Goal: Task Accomplishment & Management: Complete application form

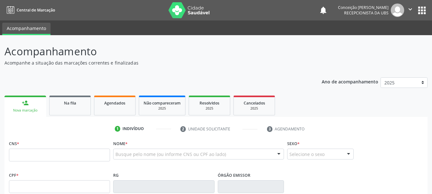
scroll to position [96, 0]
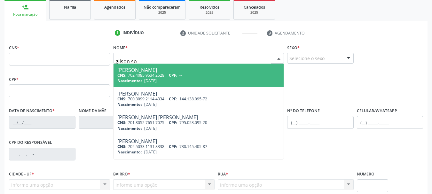
type input "gilson sou"
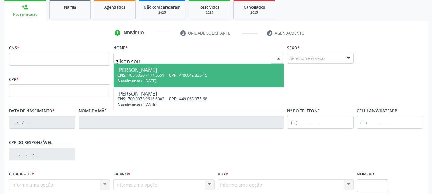
click at [196, 71] on div "Gilson Souza da Silva" at bounding box center [198, 69] width 162 height 5
type input "705 0036 7177 5551"
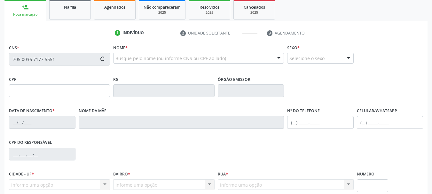
type input "449.042.825-15"
type input "10/10/1956"
type input "Arlinda Souza da Silva"
type input "(74) 99913-4432"
type input "45"
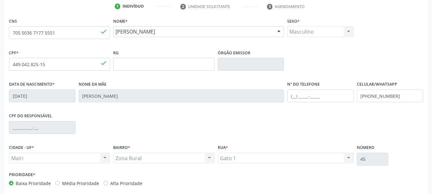
scroll to position [153, 0]
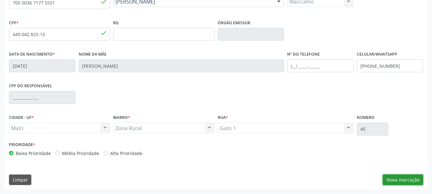
click at [409, 183] on button "Nova marcação" at bounding box center [403, 180] width 40 height 11
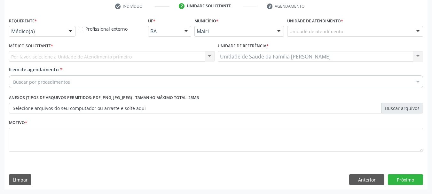
scroll to position [123, 0]
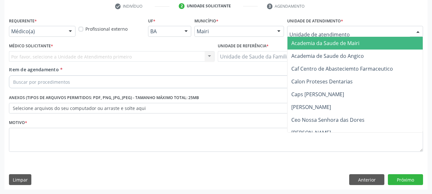
click at [418, 32] on div at bounding box center [418, 31] width 10 height 11
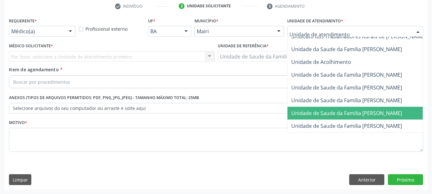
scroll to position [485, 0]
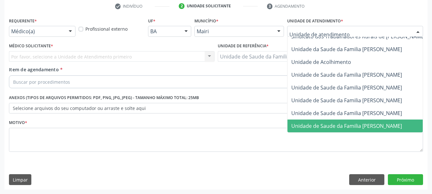
click at [383, 123] on span "Unidade de Saude da Familia [PERSON_NAME]" at bounding box center [346, 126] width 111 height 7
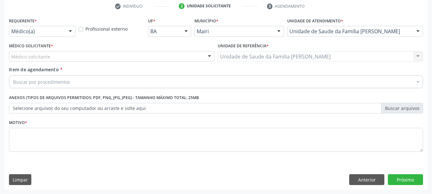
click at [418, 55] on div "Unidade de Saude da Familia Mourival Ferreira Lima Unidade de Saude da Familia …" at bounding box center [321, 56] width 206 height 11
click at [211, 58] on div at bounding box center [210, 56] width 10 height 11
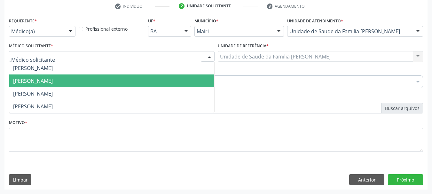
click at [110, 80] on span "[PERSON_NAME]" at bounding box center [111, 81] width 205 height 13
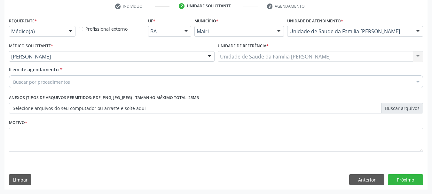
click at [417, 56] on div "Unidade de Saude da Familia Mourival Ferreira Lima Unidade de Saude da Familia …" at bounding box center [321, 56] width 206 height 11
click at [420, 57] on div "Unidade de Saude da Familia Mourival Ferreira Lima Unidade de Saude da Familia …" at bounding box center [321, 56] width 206 height 11
click at [408, 55] on div "Unidade de Saude da Familia Mourival Ferreira Lima Unidade de Saude da Familia …" at bounding box center [321, 56] width 206 height 11
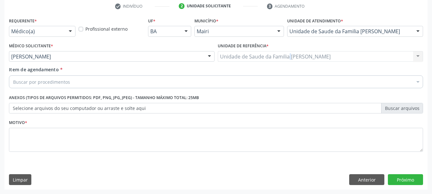
click at [291, 56] on div "Unidade de Saude da Familia Mourival Ferreira Lima Unidade de Saude da Familia …" at bounding box center [321, 56] width 206 height 11
click at [417, 56] on div "Unidade de Saude da Familia Mourival Ferreira Lima Unidade de Saude da Familia …" at bounding box center [321, 56] width 206 height 11
click at [420, 58] on div "Unidade de Saude da Familia Mourival Ferreira Lima Unidade de Saude da Familia …" at bounding box center [321, 56] width 206 height 11
click at [414, 54] on div "Unidade de Saude da Familia Mourival Ferreira Lima Unidade de Saude da Familia …" at bounding box center [321, 56] width 206 height 11
click at [322, 57] on div "Unidade de Saude da Familia Mourival Ferreira Lima Unidade de Saude da Familia …" at bounding box center [321, 56] width 206 height 11
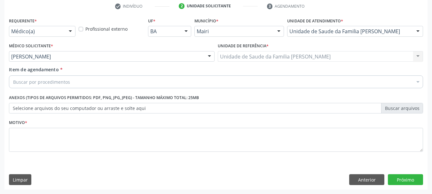
click at [322, 57] on div "Unidade de Saude da Familia Mourival Ferreira Lima Unidade de Saude da Familia …" at bounding box center [321, 56] width 206 height 11
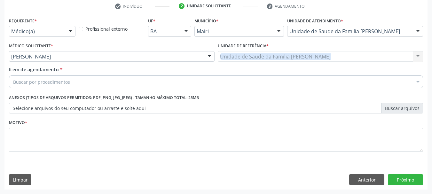
click at [322, 57] on div "Unidade de Saude da Familia Mourival Ferreira Lima Unidade de Saude da Familia …" at bounding box center [321, 56] width 206 height 11
click at [67, 76] on div "Buscar por procedimentos" at bounding box center [216, 81] width 414 height 13
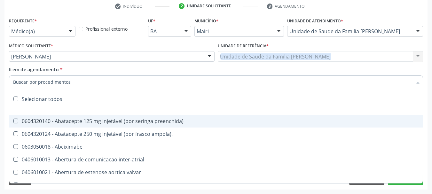
click at [65, 83] on input "Item de agendamento *" at bounding box center [212, 81] width 399 height 13
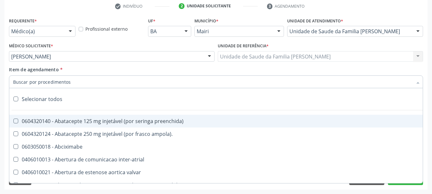
click at [255, 59] on div "Unidade de Saude da Familia Mourival Ferreira Lima Unidade de Saude da Familia …" at bounding box center [321, 56] width 206 height 11
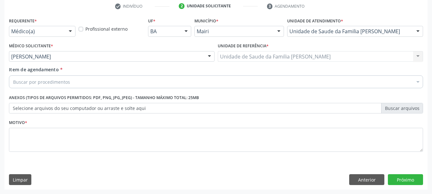
click at [263, 54] on div "Unidade de Saude da Familia Mourival Ferreira Lima Unidade de Saude da Familia …" at bounding box center [321, 56] width 206 height 11
click at [420, 58] on div "Unidade de Saude da Familia Mourival Ferreira Lima Unidade de Saude da Familia …" at bounding box center [321, 56] width 206 height 11
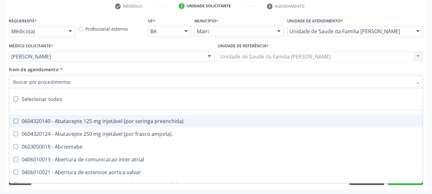
type input "#"
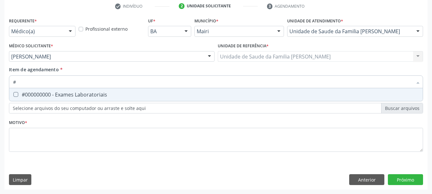
drag, startPoint x: 60, startPoint y: 93, endPoint x: 58, endPoint y: 113, distance: 19.9
click at [59, 94] on div "#000000000 - Exames Laboratoriais" at bounding box center [216, 94] width 406 height 5
checkbox Laboratoriais "true"
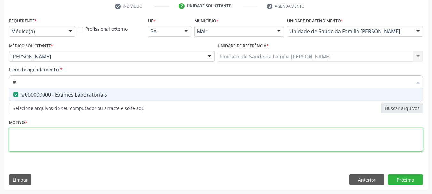
click at [49, 145] on div "Requerente * Médico(a) Médico(a) Enfermeiro(a) Paciente Nenhum resultado encont…" at bounding box center [216, 88] width 414 height 145
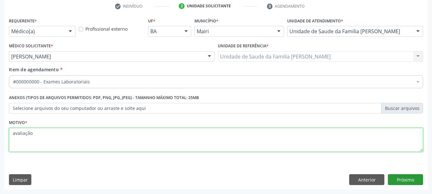
type textarea "avaliação"
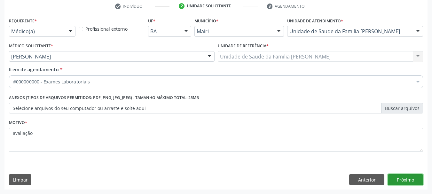
click at [413, 179] on button "Próximo" at bounding box center [405, 179] width 35 height 11
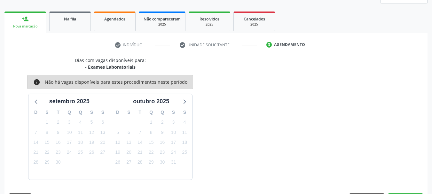
scroll to position [103, 0]
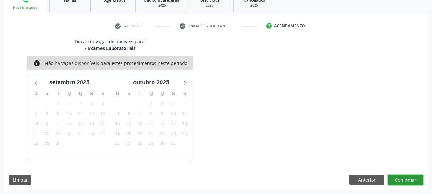
click at [399, 181] on button "Confirmar" at bounding box center [405, 180] width 35 height 11
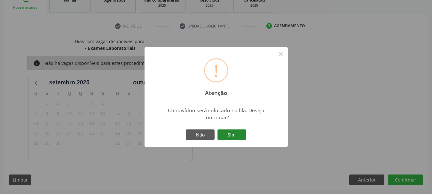
click at [245, 134] on button "Sim" at bounding box center [231, 135] width 29 height 11
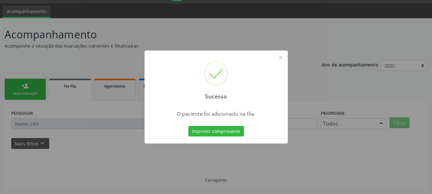
scroll to position [17, 0]
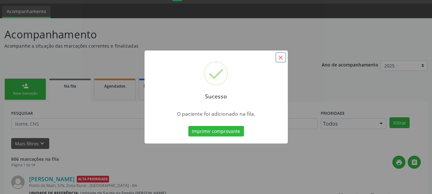
click at [281, 56] on button "×" at bounding box center [280, 57] width 11 height 11
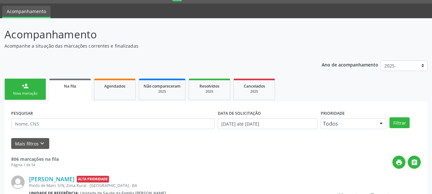
click at [21, 98] on link "person_add Nova marcação" at bounding box center [25, 89] width 42 height 21
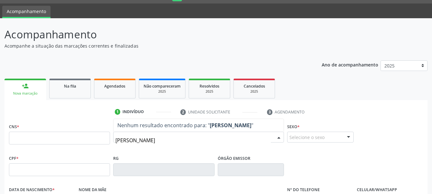
type input "valdenor ferreira d"
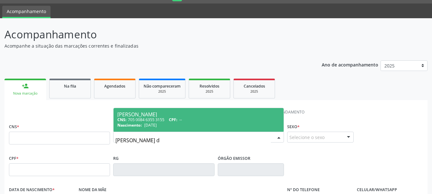
click at [163, 119] on div "CNS: 705 0084 6355 3155 CPF: --" at bounding box center [198, 119] width 162 height 5
type input "705 0084 6355 3155"
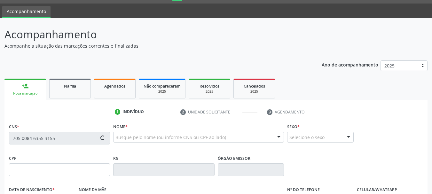
type input "23/07/1958"
type input "Benicia Ferreira Lima"
type input "(99) 99999-9999"
type input "S/N"
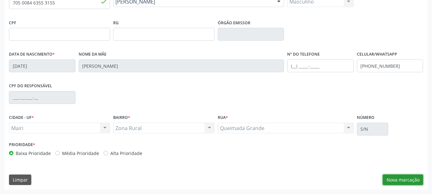
click at [395, 181] on button "Nova marcação" at bounding box center [403, 180] width 40 height 11
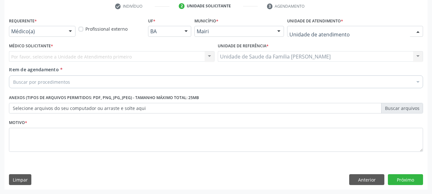
click at [418, 31] on div at bounding box center [418, 31] width 10 height 11
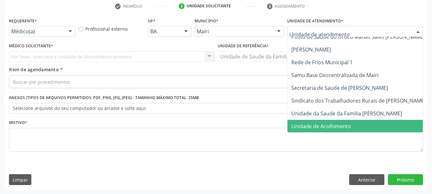
scroll to position [485, 0]
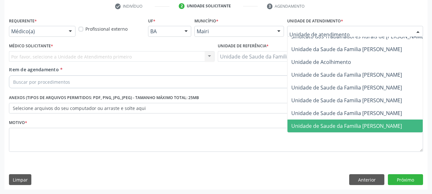
click at [338, 123] on span "Unidade de Saude da Familia [PERSON_NAME]" at bounding box center [346, 126] width 111 height 7
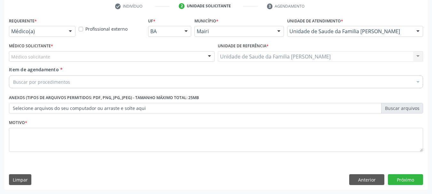
click at [209, 54] on div at bounding box center [210, 56] width 10 height 11
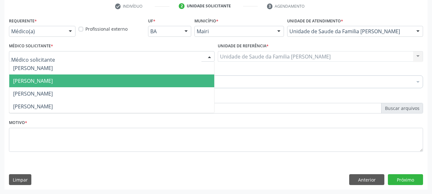
click at [209, 75] on span "[PERSON_NAME]" at bounding box center [111, 81] width 205 height 13
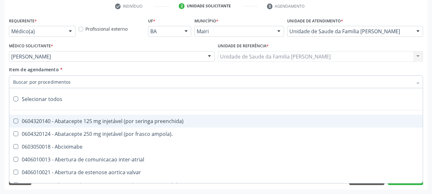
type input "#"
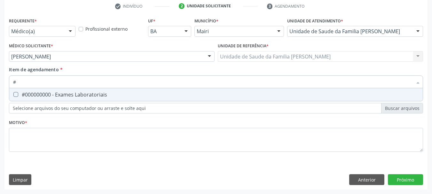
click at [51, 96] on div "#000000000 - Exames Laboratoriais" at bounding box center [216, 94] width 406 height 5
checkbox Laboratoriais "true"
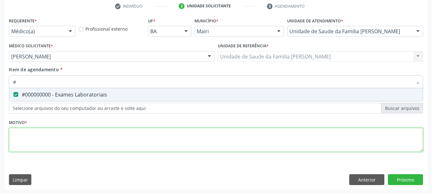
click at [39, 144] on div "Requerente * Médico(a) Médico(a) Enfermeiro(a) Paciente Nenhum resultado encont…" at bounding box center [216, 88] width 414 height 145
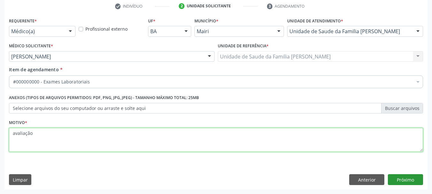
type textarea "avaliação"
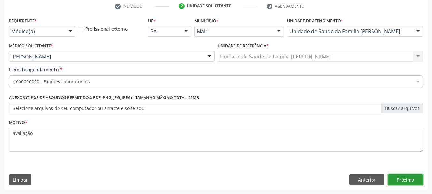
click at [411, 177] on button "Próximo" at bounding box center [405, 179] width 35 height 11
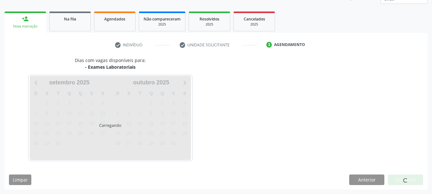
scroll to position [103, 0]
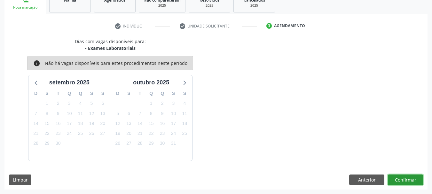
click at [411, 177] on button "Confirmar" at bounding box center [405, 180] width 35 height 11
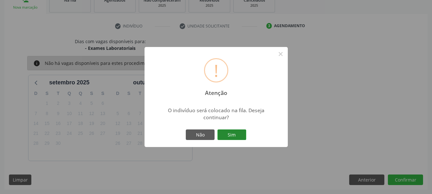
click at [239, 134] on button "Sim" at bounding box center [231, 135] width 29 height 11
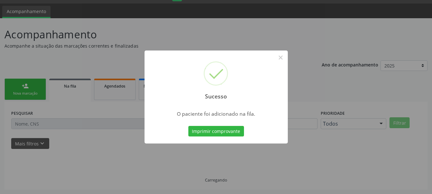
scroll to position [17, 0]
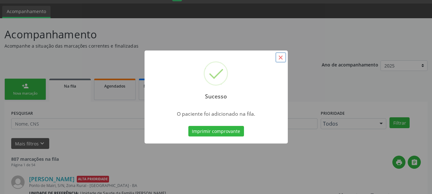
click at [280, 57] on button "×" at bounding box center [280, 57] width 11 height 11
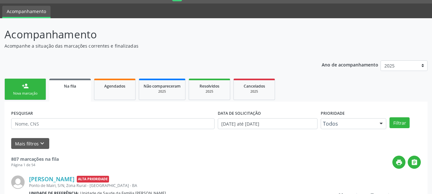
click at [31, 88] on link "person_add Nova marcação" at bounding box center [25, 89] width 42 height 21
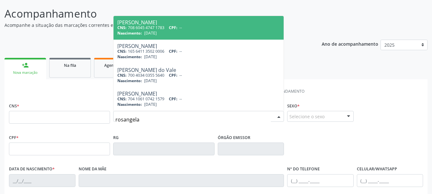
scroll to position [49, 0]
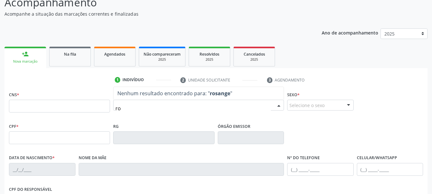
type input "r"
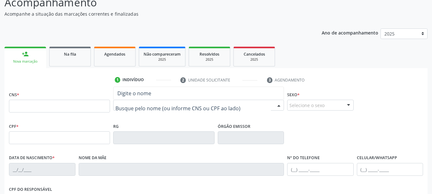
click at [157, 109] on input "text" at bounding box center [192, 108] width 155 height 13
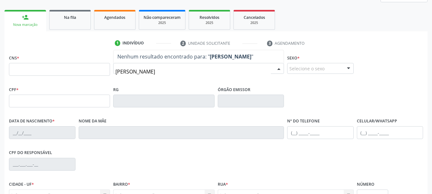
scroll to position [0, 0]
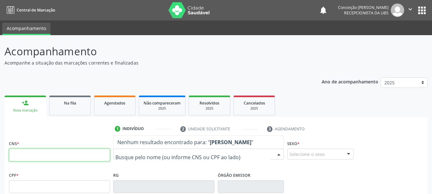
click at [68, 159] on input "text" at bounding box center [59, 155] width 101 height 13
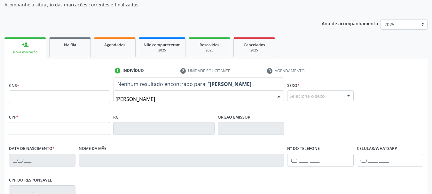
scroll to position [96, 0]
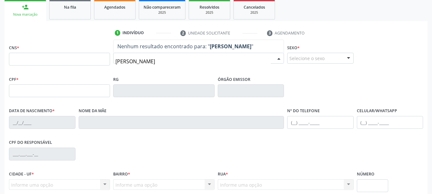
type input "rosangela oliveira santos"
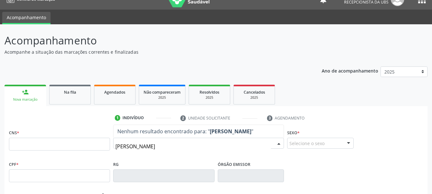
scroll to position [0, 0]
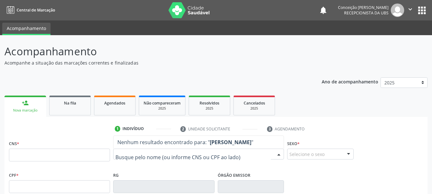
click at [33, 107] on link "person_add Nova marcação" at bounding box center [25, 106] width 42 height 21
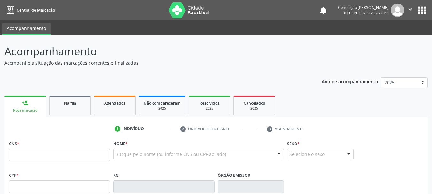
click at [37, 109] on div "Nova marcação" at bounding box center [25, 110] width 33 height 5
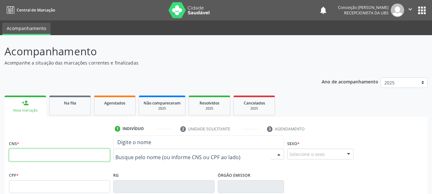
click at [68, 159] on input "text" at bounding box center [59, 155] width 101 height 13
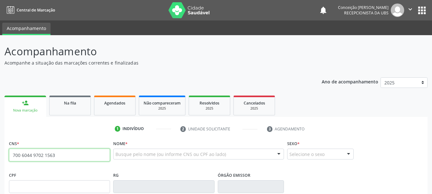
type input "700 6044 9702 1563"
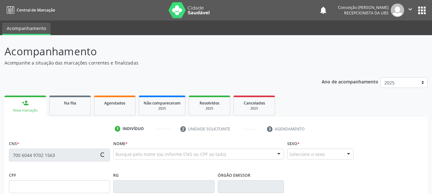
type input "016.319.955-88"
type input "[DATE]"
type input "[PERSON_NAME]"
type input "[PHONE_NUMBER]"
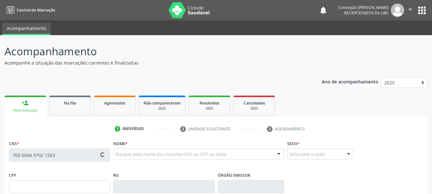
type input "30"
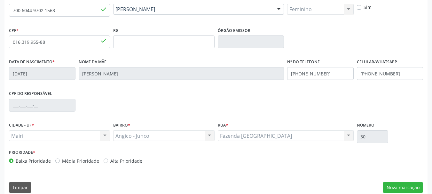
scroll to position [153, 0]
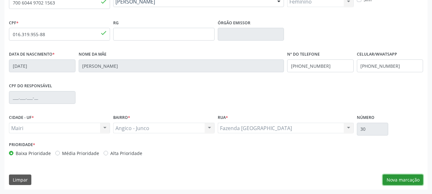
click at [393, 179] on button "Nova marcação" at bounding box center [403, 180] width 40 height 11
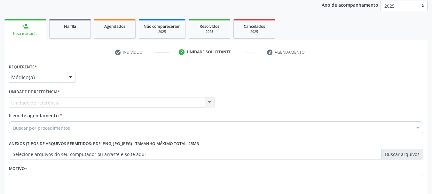
scroll to position [59, 0]
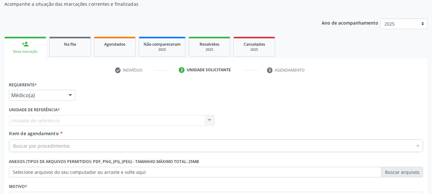
click at [51, 120] on div "Unidade de referência Unidade de Saude da Familia Mourival Ferreira Lima Nenhum…" at bounding box center [112, 120] width 206 height 11
click at [210, 118] on div "Unidade de referência Unidade de Saude da Familia Mourival Ferreira Lima Nenhum…" at bounding box center [112, 120] width 206 height 11
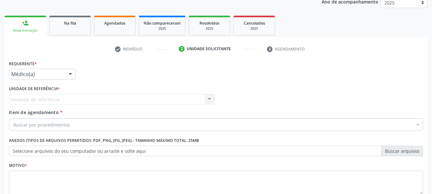
scroll to position [91, 0]
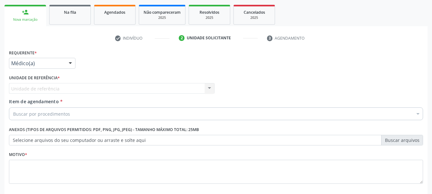
click at [44, 88] on div "Unidade de referência Unidade de Saude da Familia Mourival Ferreira Lima Nenhum…" at bounding box center [112, 88] width 206 height 11
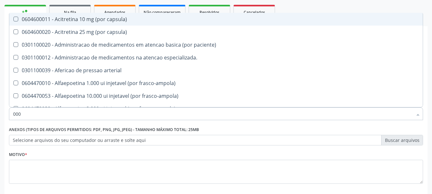
type input "0000"
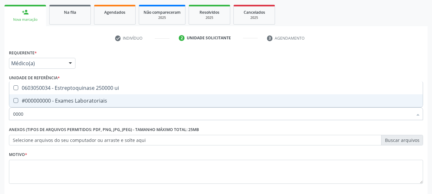
click at [49, 100] on div "#000000000 - Exames Laboratoriais" at bounding box center [216, 100] width 406 height 5
checkbox Laboratoriais "true"
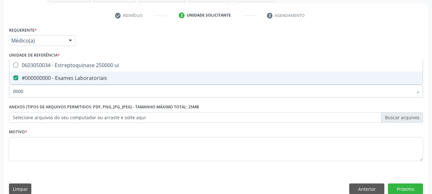
scroll to position [123, 0]
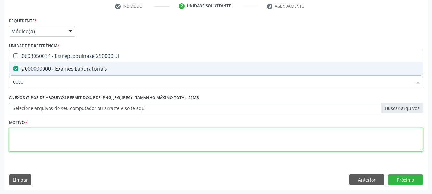
click at [54, 144] on textarea at bounding box center [216, 140] width 414 height 24
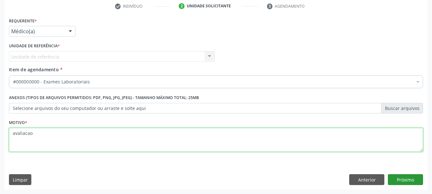
type textarea "avaliacao"
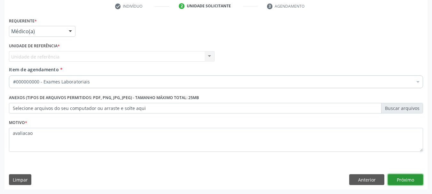
click at [406, 178] on button "Próximo" at bounding box center [405, 179] width 35 height 11
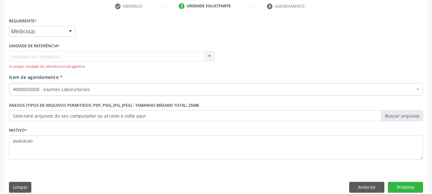
click at [76, 61] on div "Unidade de referência Unidade de Saude da Familia Mourival Ferreira Lima Nenhum…" at bounding box center [112, 60] width 206 height 18
click at [80, 56] on div "Unidade de referência Unidade de Saude da Familia Mourival Ferreira Lima Nenhum…" at bounding box center [112, 60] width 206 height 18
click at [210, 56] on div "Unidade de referência Unidade de Saude da Familia Mourival Ferreira Lima Nenhum…" at bounding box center [112, 60] width 206 height 18
click at [208, 55] on div "Unidade de referência Unidade de Saude da Familia Mourival Ferreira Lima Nenhum…" at bounding box center [112, 60] width 206 height 18
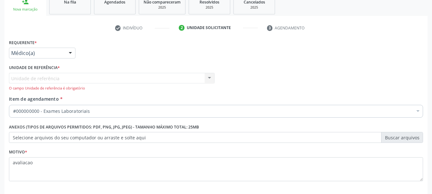
scroll to position [91, 0]
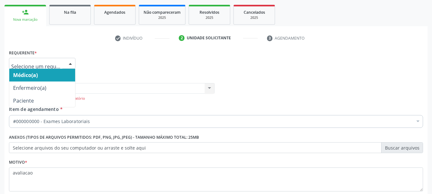
click at [68, 61] on div at bounding box center [71, 63] width 10 height 11
click at [59, 73] on span "Médico(a)" at bounding box center [42, 75] width 66 height 13
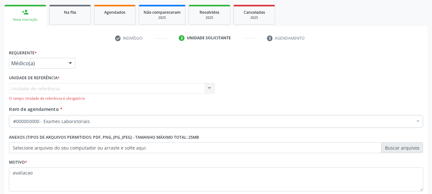
click at [46, 91] on div "Unidade de referência Unidade de Saude da Familia Mourival Ferreira Lima Nenhum…" at bounding box center [112, 92] width 206 height 18
click at [215, 87] on div "Unidade de referência * Unidade de referência Unidade de Saude da Familia Mouri…" at bounding box center [111, 89] width 209 height 33
click at [212, 87] on div "Unidade de referência Unidade de Saude da Familia Mourival Ferreira Lima Nenhum…" at bounding box center [112, 92] width 206 height 18
click at [206, 89] on div "Unidade de referência Unidade de Saude da Familia Mourival Ferreira Lima Nenhum…" at bounding box center [112, 92] width 206 height 18
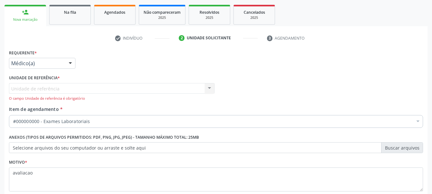
click at [210, 86] on div "Unidade de referência Unidade de Saude da Familia Mourival Ferreira Lima Nenhum…" at bounding box center [112, 92] width 206 height 18
click at [187, 90] on div "Unidade de referência Unidade de Saude da Familia Mourival Ferreira Lima Nenhum…" at bounding box center [112, 92] width 206 height 18
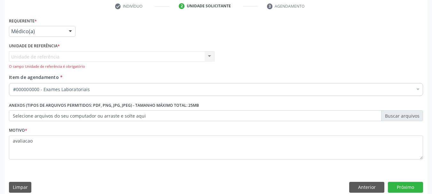
scroll to position [130, 0]
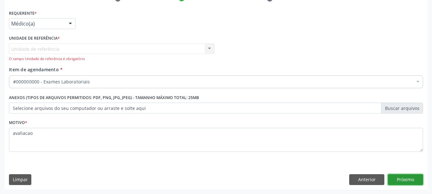
click at [415, 182] on button "Próximo" at bounding box center [405, 179] width 35 height 11
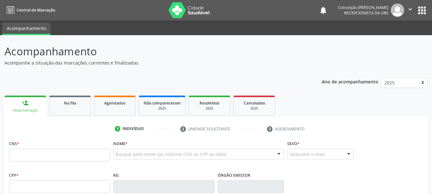
click at [34, 110] on div "Nova marcação" at bounding box center [25, 110] width 33 height 5
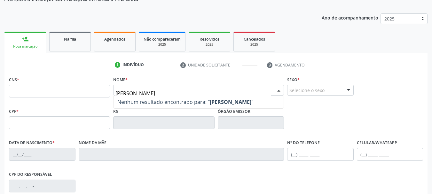
type input "maria jucelia"
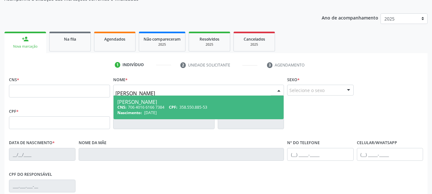
click at [158, 104] on div "Maria Jucelia Silva Oliveira" at bounding box center [198, 101] width 162 height 5
type input "706 4016 6166 7384"
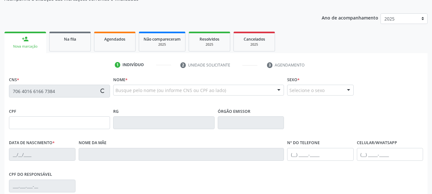
type input "09/06/1961"
type input "Aurelina Pereira da Silva"
type input "(74) 99913-4432"
type input "449.042.825-15"
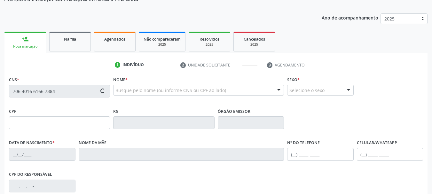
type input "45"
type input "358.550.885-53"
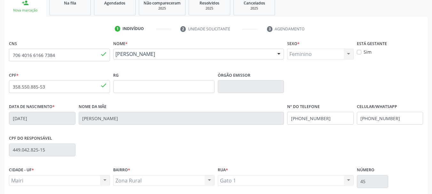
scroll to position [153, 0]
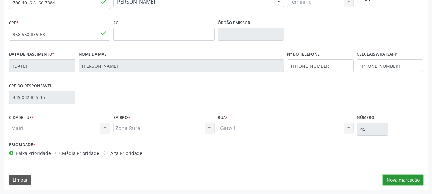
click at [404, 178] on button "Nova marcação" at bounding box center [403, 180] width 40 height 11
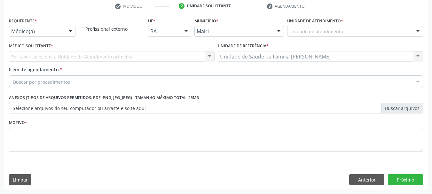
scroll to position [123, 0]
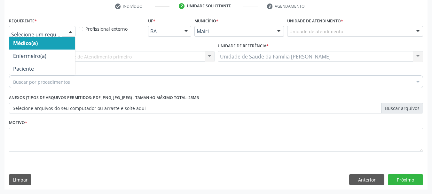
click at [69, 28] on div at bounding box center [71, 31] width 10 height 11
click at [49, 40] on span "Médico(a)" at bounding box center [42, 43] width 66 height 13
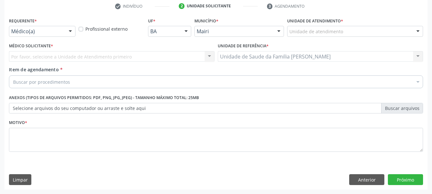
click at [62, 58] on div "Por favor, selecione a Unidade de Atendimento primeiro Nenhum resultado encontr…" at bounding box center [112, 56] width 206 height 11
click at [77, 74] on div "Item de agendamento * Buscar por procedimentos Selecionar todos 0604320140 - Ab…" at bounding box center [216, 76] width 414 height 20
click at [80, 82] on div "Buscar por procedimentos" at bounding box center [216, 81] width 414 height 13
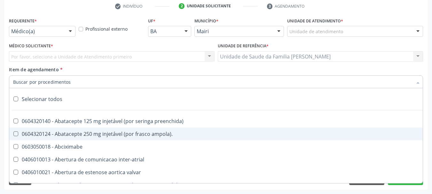
click at [43, 47] on label "Médico Solicitante *" at bounding box center [31, 46] width 44 height 10
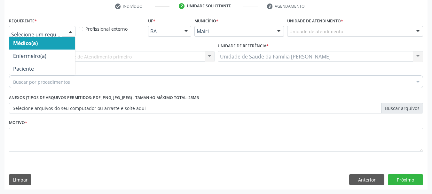
click at [60, 44] on span "Médico(a)" at bounding box center [42, 43] width 66 height 13
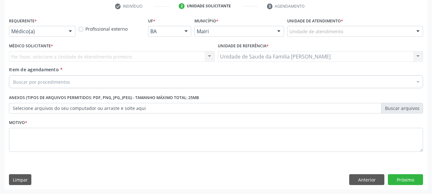
click at [60, 44] on div "Médico Solicitante * Por favor, selecione a Unidade de Atendimento primeiro Nen…" at bounding box center [112, 51] width 206 height 20
click at [42, 44] on label "Médico Solicitante *" at bounding box center [31, 46] width 44 height 10
click at [60, 61] on div "Por favor, selecione a Unidade de Atendimento primeiro Nenhum resultado encontr…" at bounding box center [112, 56] width 206 height 11
click at [64, 57] on div "Por favor, selecione a Unidade de Atendimento primeiro Nenhum resultado encontr…" at bounding box center [112, 56] width 206 height 11
click at [416, 30] on div at bounding box center [418, 31] width 10 height 11
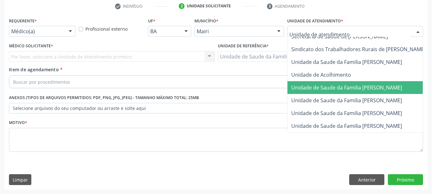
scroll to position [485, 0]
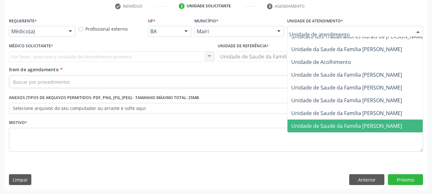
click at [340, 123] on span "Unidade de Saude da Familia [PERSON_NAME]" at bounding box center [346, 126] width 111 height 7
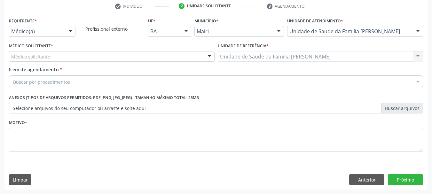
click at [84, 56] on div "Médico solicitante" at bounding box center [112, 56] width 206 height 11
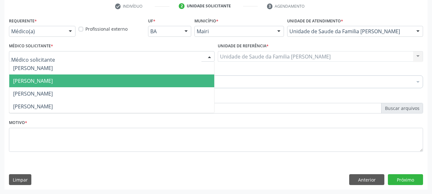
click at [53, 81] on span "[PERSON_NAME]" at bounding box center [33, 80] width 40 height 7
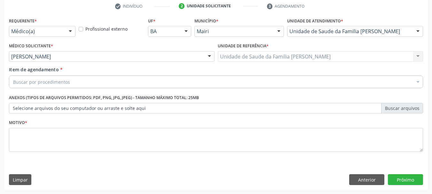
click at [115, 81] on div "Buscar por procedimentos" at bounding box center [216, 81] width 414 height 13
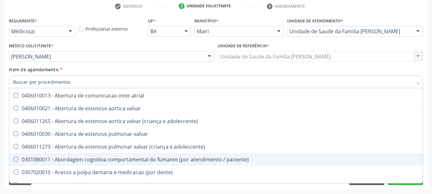
scroll to position [128, 0]
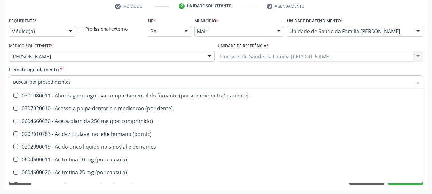
click at [78, 82] on input "Item de agendamento *" at bounding box center [212, 81] width 399 height 13
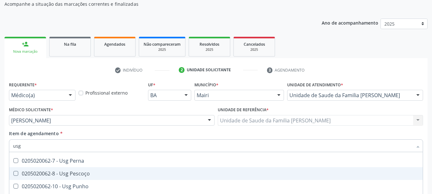
scroll to position [148, 0]
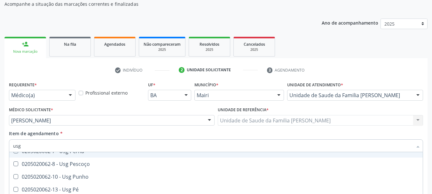
click at [48, 146] on input "usg" at bounding box center [212, 145] width 399 height 13
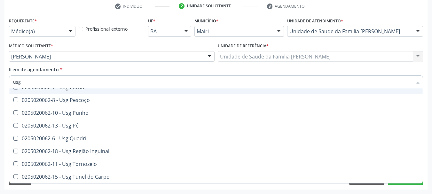
click at [37, 83] on input "usg" at bounding box center [212, 81] width 399 height 13
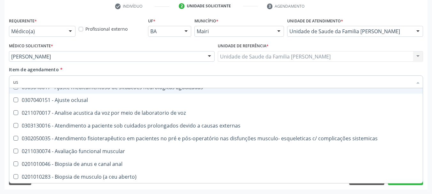
type input "u"
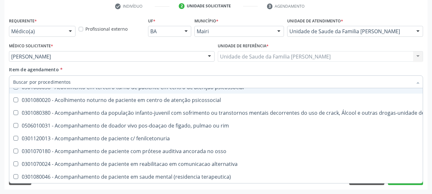
scroll to position [175, 0]
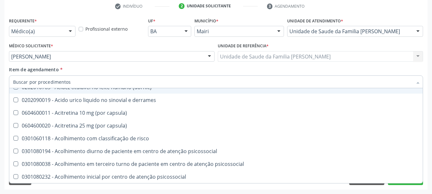
click at [45, 83] on input "Item de agendamento *" at bounding box center [212, 81] width 399 height 13
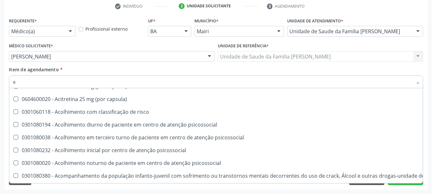
scroll to position [148, 0]
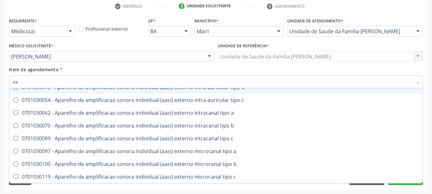
type input "exa"
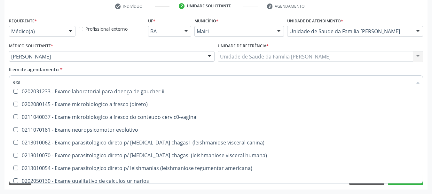
scroll to position [372, 0]
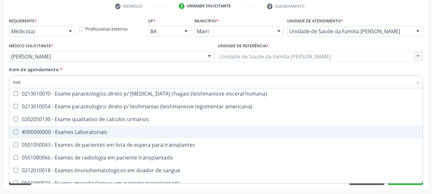
click at [103, 133] on div "#000000000 - Exames Laboratoriais" at bounding box center [216, 132] width 406 height 5
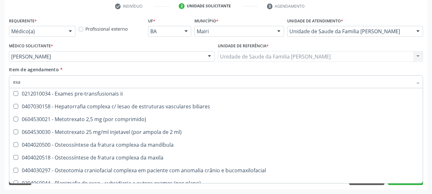
scroll to position [685, 0]
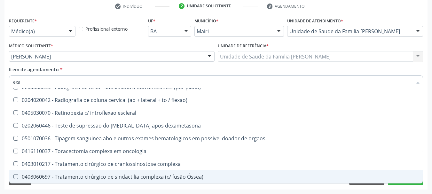
click at [403, 183] on div "Desfazer seleção 0101020040 - Ação coletiva de exame bucal com finalidade epide…" at bounding box center [216, 135] width 414 height 95
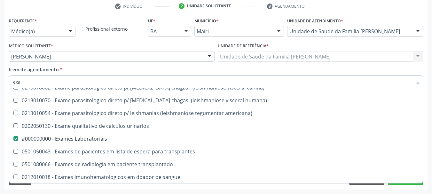
scroll to position [384, 0]
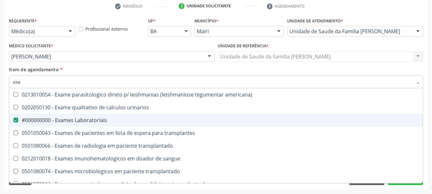
click at [80, 123] on div "#000000000 - Exames Laboratoriais" at bounding box center [216, 120] width 406 height 5
checkbox Laboratoriais "true"
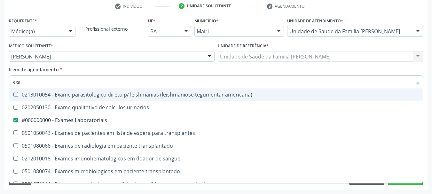
click at [35, 84] on input "exa" at bounding box center [212, 81] width 399 height 13
type input "exam"
checkbox americana\) "true"
checkbox Laboratoriais "false"
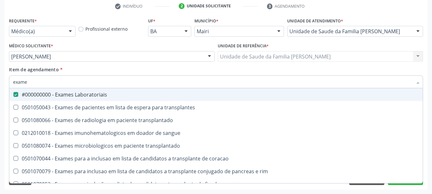
type input "exames"
checkbox transplantado "true"
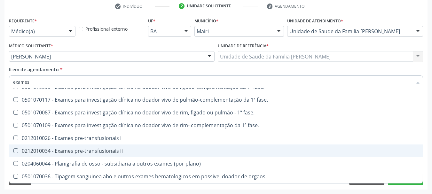
scroll to position [135, 0]
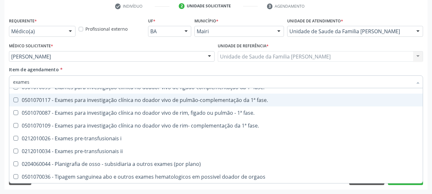
click at [423, 128] on div "Motivo *" at bounding box center [215, 139] width 417 height 43
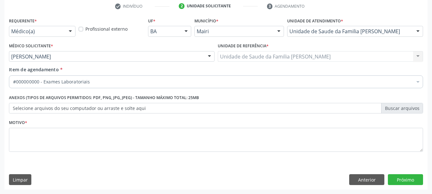
scroll to position [0, 0]
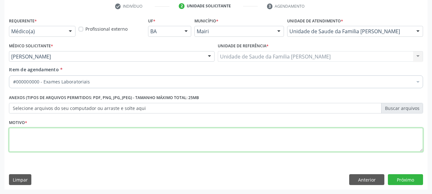
click at [54, 143] on textarea at bounding box center [216, 140] width 414 height 24
type textarea "avaliação"
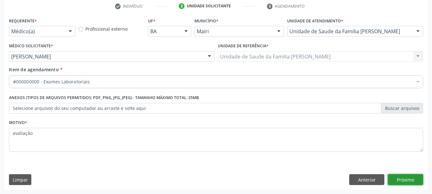
click at [414, 179] on button "Próximo" at bounding box center [405, 179] width 35 height 11
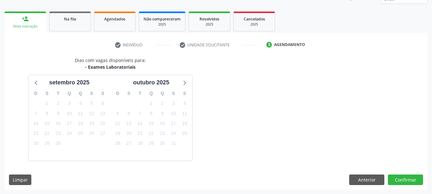
scroll to position [103, 0]
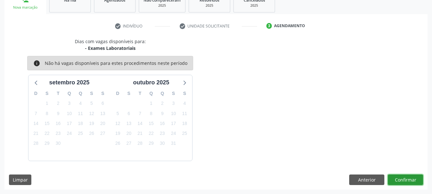
click at [411, 179] on button "Confirmar" at bounding box center [405, 180] width 35 height 11
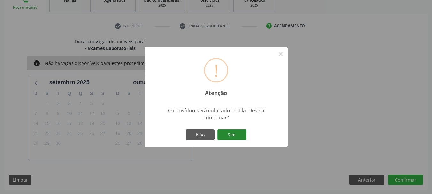
click at [228, 136] on button "Sim" at bounding box center [231, 135] width 29 height 11
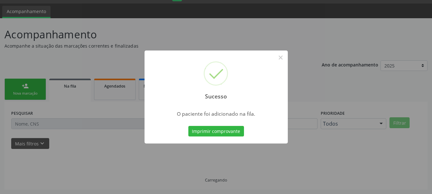
scroll to position [17, 0]
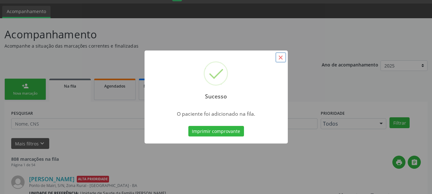
click at [284, 58] on button "×" at bounding box center [280, 57] width 11 height 11
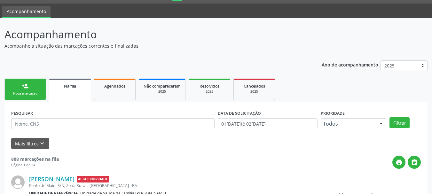
click at [24, 88] on div "person_add" at bounding box center [25, 86] width 7 height 7
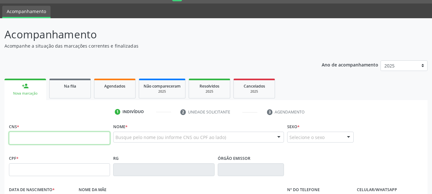
click at [82, 139] on input "text" at bounding box center [59, 138] width 101 height 13
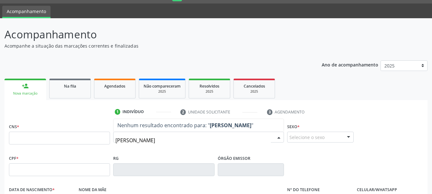
type input "maria jucelia"
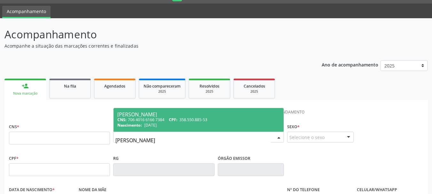
click at [175, 116] on div "Maria Jucelia Silva Oliveira" at bounding box center [198, 114] width 162 height 5
type input "706 4016 6166 7384"
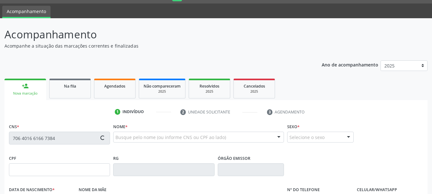
type input "358.550.885-53"
type input "09/06/1961"
type input "Aurelina Pereira da Silva"
type input "(74) 99913-4432"
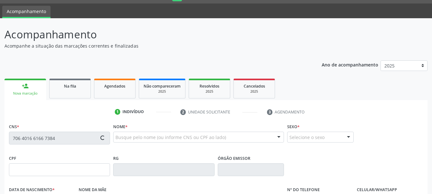
type input "449.042.825-15"
type input "45"
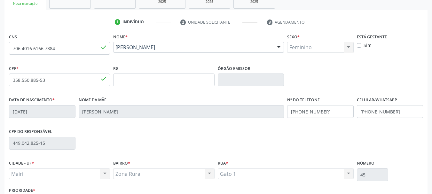
scroll to position [153, 0]
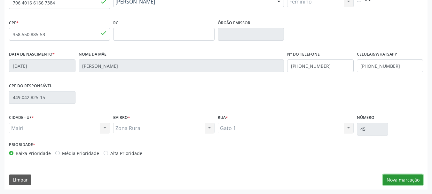
click at [402, 180] on button "Nova marcação" at bounding box center [403, 180] width 40 height 11
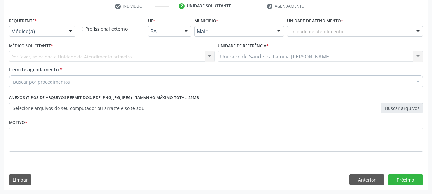
click at [418, 31] on div at bounding box center [418, 31] width 10 height 11
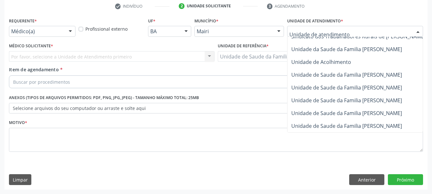
scroll to position [485, 0]
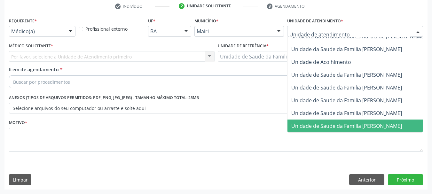
click at [358, 123] on span "Unidade de Saude da Familia [PERSON_NAME]" at bounding box center [346, 126] width 111 height 7
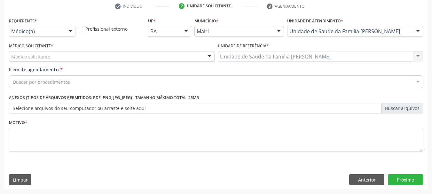
click at [62, 28] on div "Médico(a)" at bounding box center [42, 31] width 67 height 11
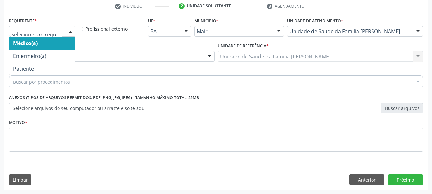
click at [58, 46] on span "Médico(a)" at bounding box center [42, 43] width 66 height 13
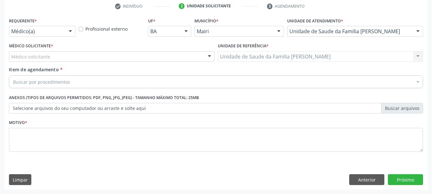
click at [56, 54] on div "Médico solicitante" at bounding box center [112, 56] width 206 height 11
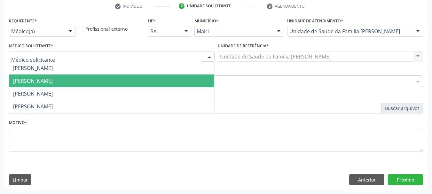
click at [53, 80] on span "[PERSON_NAME]" at bounding box center [33, 80] width 40 height 7
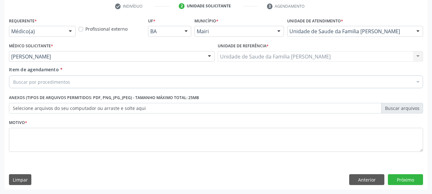
click at [59, 107] on label "Selecione arquivos do seu computador ou arraste e solte aqui" at bounding box center [216, 108] width 414 height 11
click at [59, 107] on input "Selecione arquivos do seu computador ou arraste e solte aqui" at bounding box center [216, 108] width 414 height 11
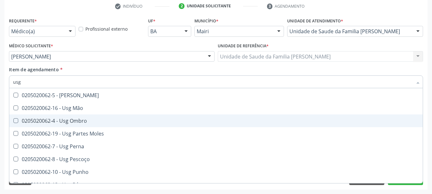
scroll to position [116, 0]
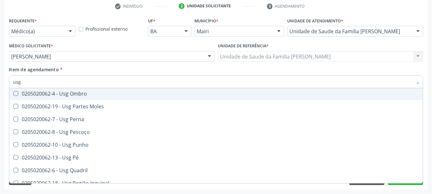
click at [28, 80] on input "usg" at bounding box center [212, 81] width 399 height 13
type input "u"
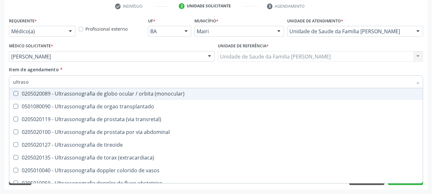
scroll to position [0, 0]
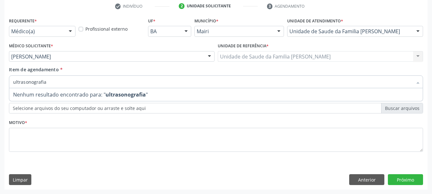
click at [101, 86] on input "ultrasonografia" at bounding box center [212, 81] width 399 height 13
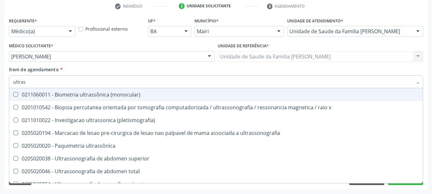
type input "ultra"
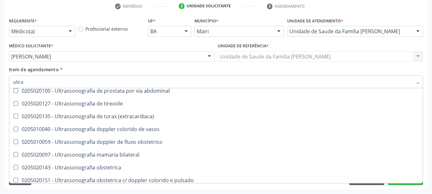
scroll to position [192, 0]
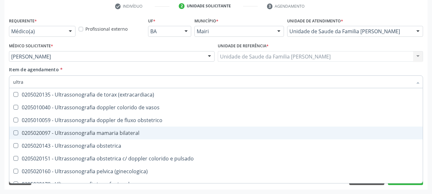
click at [115, 131] on div "0205020097 - Ultrassonografia mamaria bilateral" at bounding box center [216, 132] width 406 height 5
checkbox bilateral "true"
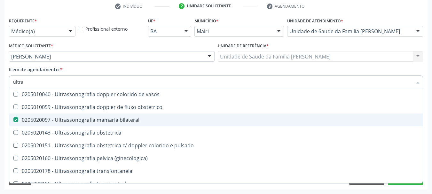
scroll to position [212, 0]
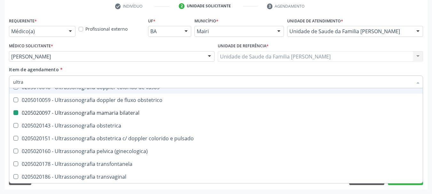
click at [59, 15] on div "check Indivíduo 2 Unidade solicitante 3 Agendamento CNS 706 4016 6166 7384 done…" at bounding box center [215, 95] width 423 height 189
checkbox x "true"
checkbox bilateral "false"
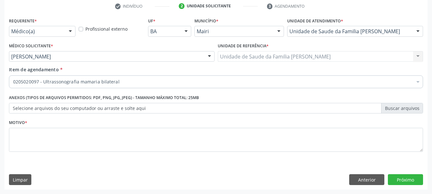
scroll to position [0, 0]
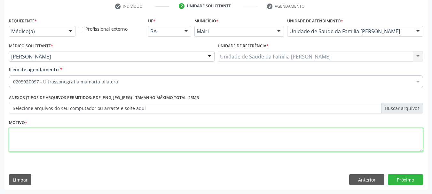
click at [85, 137] on textarea at bounding box center [216, 140] width 414 height 24
type textarea "m"
type textarea "avaliação"
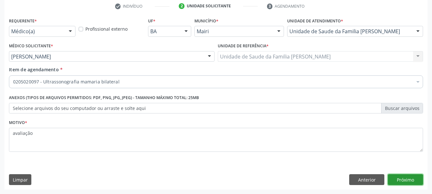
click at [404, 179] on button "Próximo" at bounding box center [405, 179] width 35 height 11
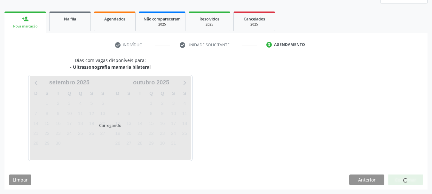
scroll to position [103, 0]
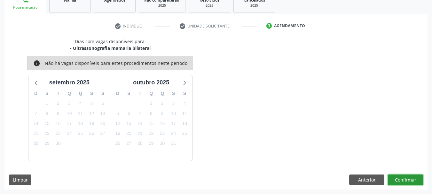
click at [405, 176] on button "Confirmar" at bounding box center [405, 180] width 35 height 11
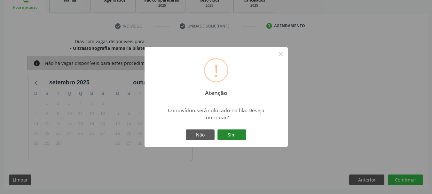
click at [241, 136] on button "Sim" at bounding box center [231, 135] width 29 height 11
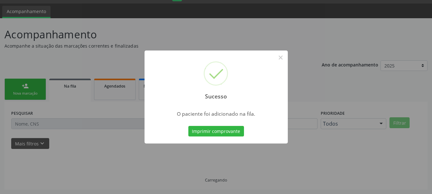
scroll to position [17, 0]
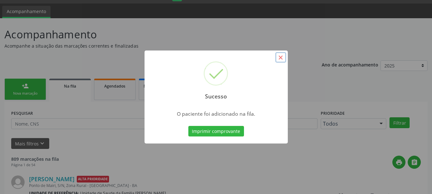
click at [282, 59] on button "×" at bounding box center [280, 57] width 11 height 11
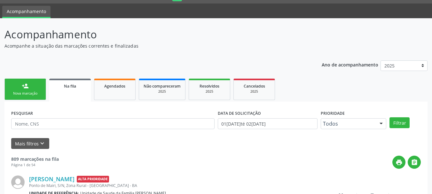
click at [36, 96] on div "Nova marcação" at bounding box center [25, 93] width 32 height 5
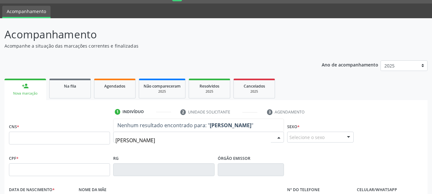
type input "maria jucelia"
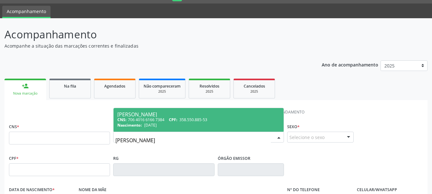
click at [148, 116] on div "Maria Jucelia Silva Oliveira" at bounding box center [198, 114] width 162 height 5
type input "706 4016 6166 7384"
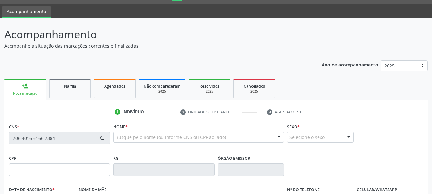
type input "358.550.885-53"
type input "09/06/1961"
type input "Aurelina Pereira da Silva"
type input "(74) 99913-4432"
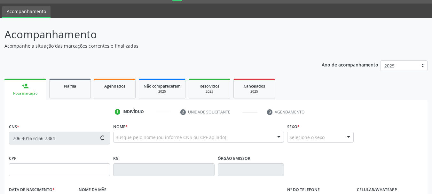
type input "449.042.825-15"
type input "45"
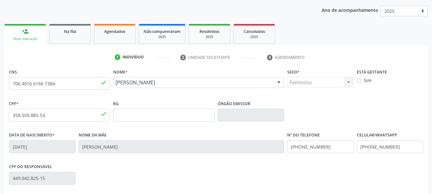
scroll to position [153, 0]
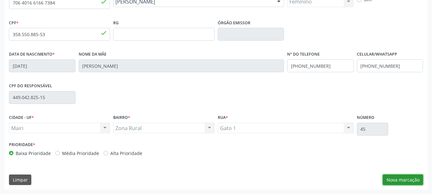
click at [399, 177] on button "Nova marcação" at bounding box center [403, 180] width 40 height 11
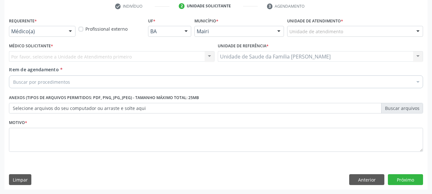
scroll to position [123, 0]
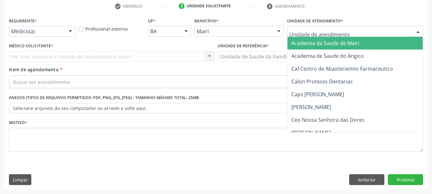
click at [415, 28] on div at bounding box center [418, 31] width 10 height 11
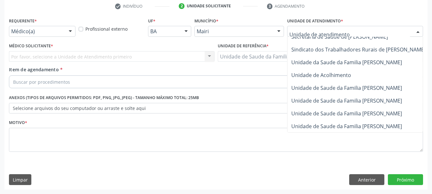
scroll to position [485, 0]
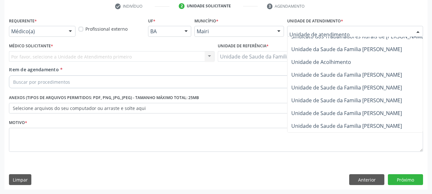
click at [343, 123] on span "Unidade de Saude da Familia [PERSON_NAME]" at bounding box center [346, 126] width 111 height 7
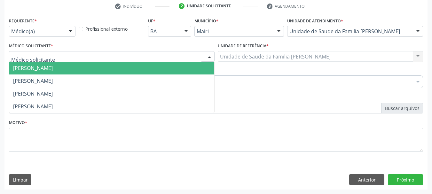
click at [98, 56] on div at bounding box center [112, 56] width 206 height 11
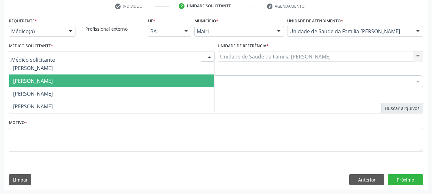
click at [53, 80] on span "[PERSON_NAME]" at bounding box center [33, 80] width 40 height 7
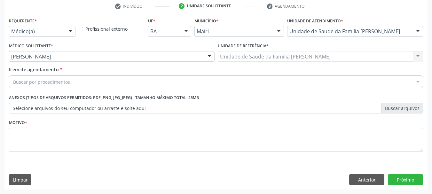
click at [78, 80] on div "Buscar por procedimentos" at bounding box center [216, 81] width 414 height 13
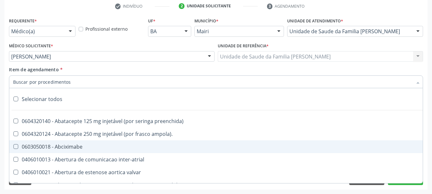
click at [97, 83] on input "Item de agendamento *" at bounding box center [212, 81] width 399 height 13
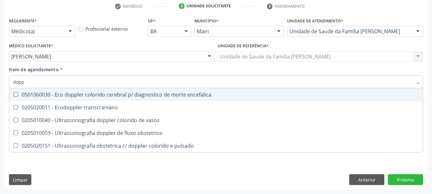
scroll to position [0, 0]
type input "doppler"
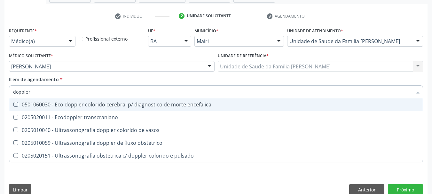
scroll to position [123, 0]
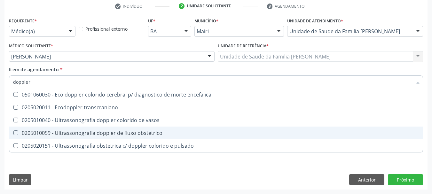
click at [95, 163] on div "Requerente * Médico(a) Médico(a) Enfermeiro(a) Paciente Nenhum resultado encont…" at bounding box center [215, 103] width 423 height 174
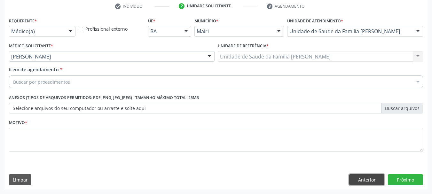
click at [371, 180] on button "Anterior" at bounding box center [366, 179] width 35 height 11
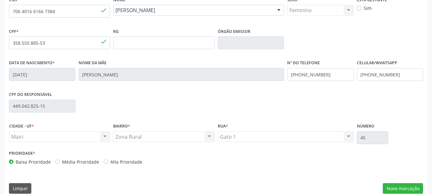
scroll to position [153, 0]
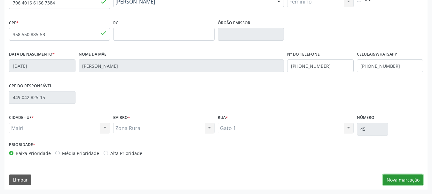
click at [402, 181] on button "Nova marcação" at bounding box center [403, 180] width 40 height 11
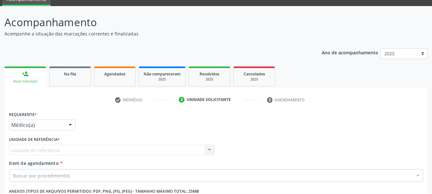
scroll to position [27, 0]
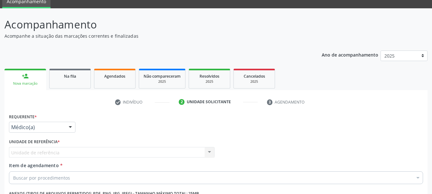
click at [38, 83] on div "Nova marcação" at bounding box center [25, 83] width 33 height 5
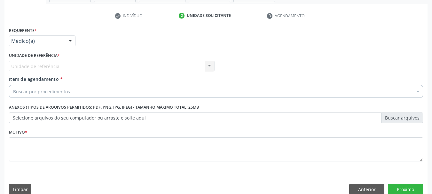
scroll to position [123, 0]
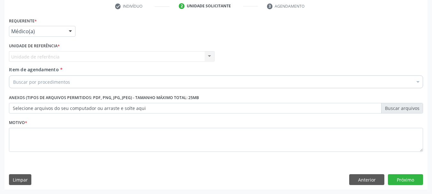
click at [379, 159] on div "Motivo *" at bounding box center [215, 139] width 417 height 43
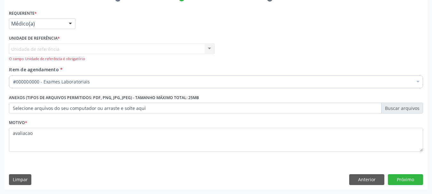
scroll to position [130, 0]
click at [359, 178] on button "Anterior" at bounding box center [366, 179] width 35 height 11
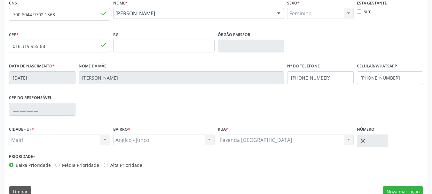
scroll to position [153, 0]
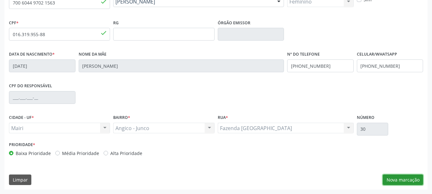
click at [415, 181] on button "Nova marcação" at bounding box center [403, 180] width 40 height 11
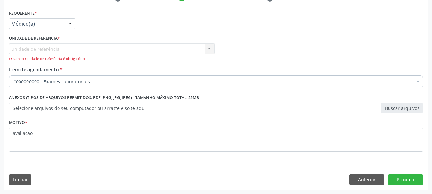
scroll to position [130, 0]
click at [409, 179] on button "Próximo" at bounding box center [405, 179] width 35 height 11
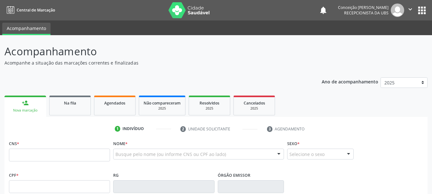
click at [30, 109] on div "Nova marcação" at bounding box center [25, 110] width 33 height 5
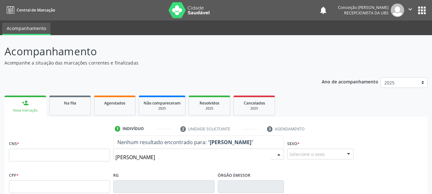
type input "[PERSON_NAME]"
click at [191, 164] on input "[PERSON_NAME]" at bounding box center [192, 157] width 155 height 13
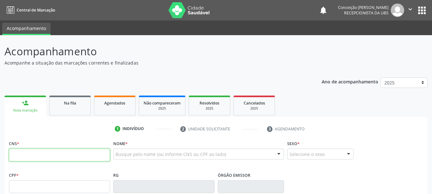
click at [78, 157] on input "text" at bounding box center [59, 155] width 101 height 13
type input "700 6044 9702 1563"
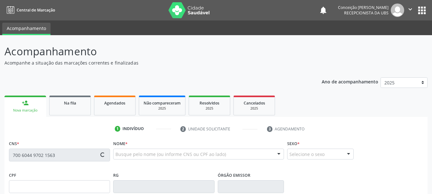
type input "016.319.955-88"
type input "[DATE]"
type input "[PERSON_NAME]"
type input "[PHONE_NUMBER]"
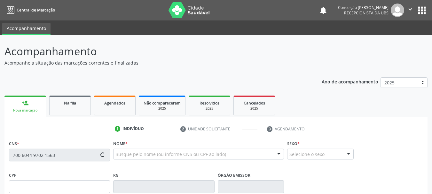
type input "30"
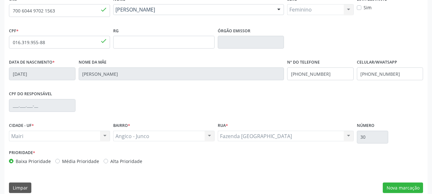
scroll to position [153, 0]
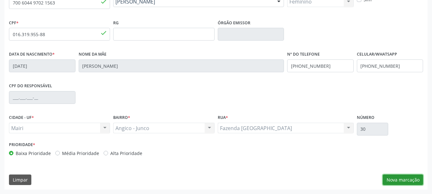
click at [407, 177] on button "Nova marcação" at bounding box center [403, 180] width 40 height 11
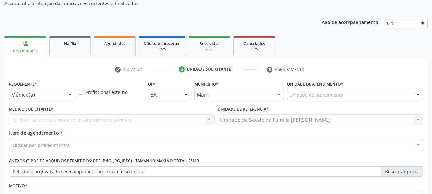
scroll to position [64, 0]
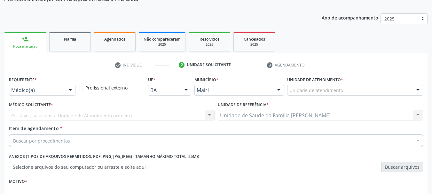
click at [422, 90] on div at bounding box center [418, 90] width 10 height 11
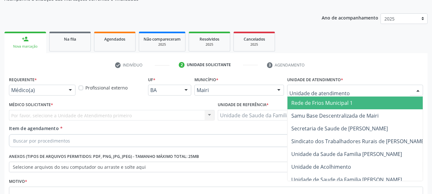
scroll to position [495, 0]
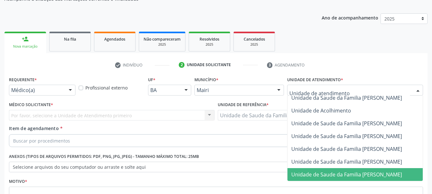
click at [341, 171] on span "Unidade de Saude da Familia [PERSON_NAME]" at bounding box center [346, 174] width 111 height 7
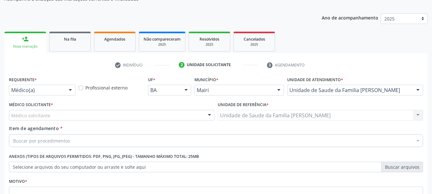
click at [73, 88] on div at bounding box center [71, 90] width 10 height 11
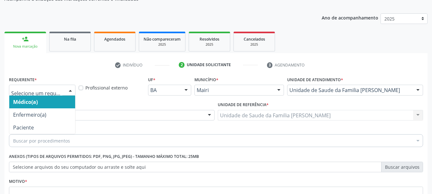
click at [59, 100] on span "Médico(a)" at bounding box center [42, 102] width 66 height 13
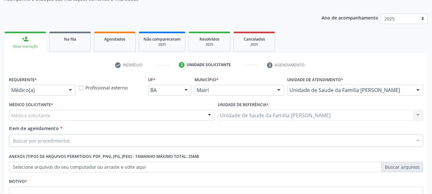
click at [60, 115] on div "Médico solicitante" at bounding box center [112, 115] width 206 height 11
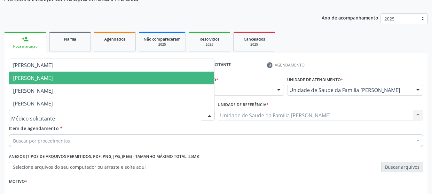
click at [53, 80] on span "[PERSON_NAME]" at bounding box center [33, 78] width 40 height 7
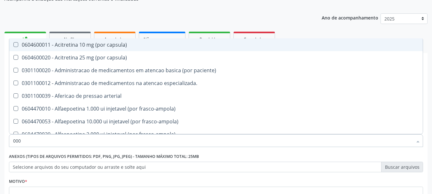
type input "0000"
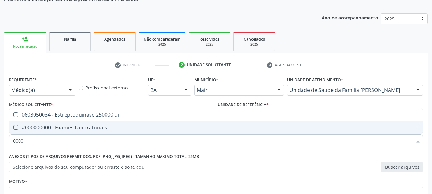
click at [71, 132] on span "#000000000 - Exames Laboratoriais" at bounding box center [216, 127] width 414 height 13
checkbox Laboratoriais "true"
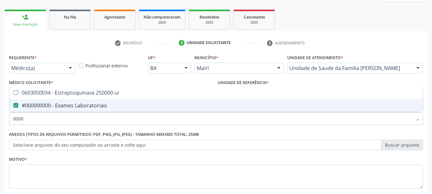
scroll to position [123, 0]
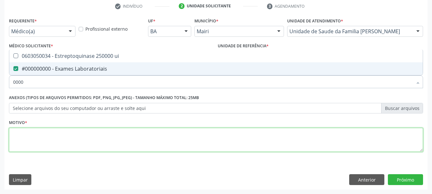
click at [36, 137] on textarea at bounding box center [216, 140] width 414 height 24
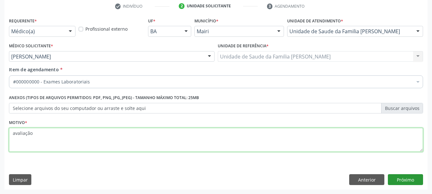
type textarea "avaliação"
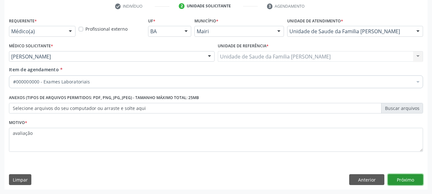
click at [411, 178] on button "Próximo" at bounding box center [405, 179] width 35 height 11
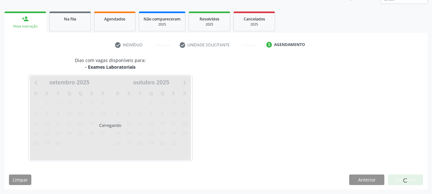
scroll to position [103, 0]
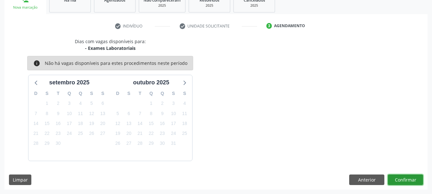
click at [411, 178] on button "Confirmar" at bounding box center [405, 180] width 35 height 11
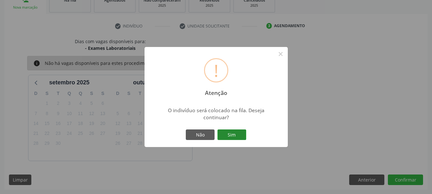
click at [229, 136] on button "Sim" at bounding box center [231, 135] width 29 height 11
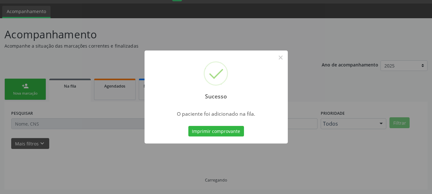
scroll to position [17, 0]
click at [281, 55] on button "×" at bounding box center [280, 57] width 11 height 11
